Goal: Task Accomplishment & Management: Manage account settings

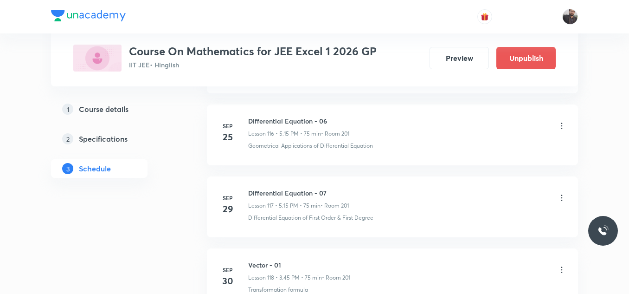
scroll to position [8944, 0]
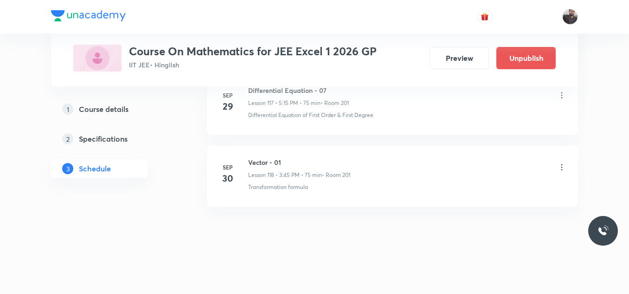
click at [283, 166] on h6 "Vector - 01" at bounding box center [299, 162] width 102 height 10
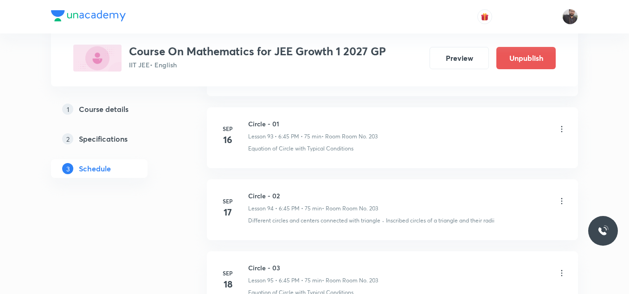
scroll to position [7785, 0]
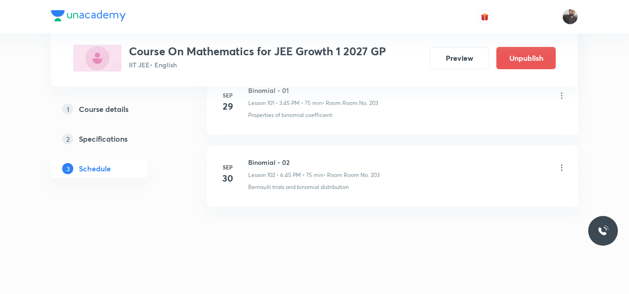
click at [564, 168] on icon at bounding box center [561, 167] width 9 height 9
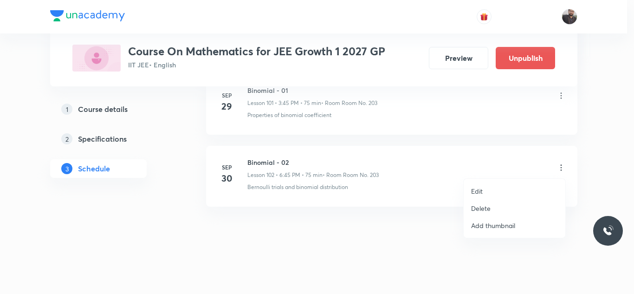
click at [513, 208] on li "Delete" at bounding box center [514, 207] width 102 height 17
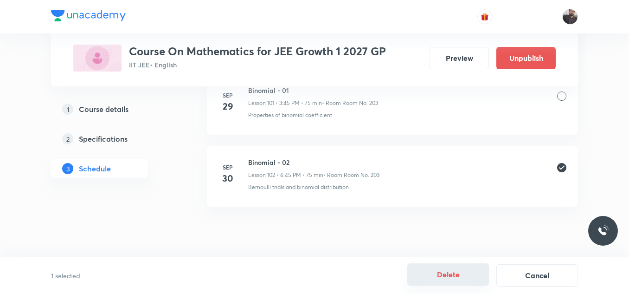
click at [463, 272] on button "Delete" at bounding box center [448, 274] width 82 height 22
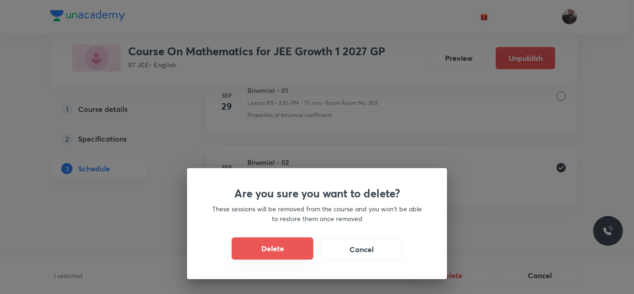
click at [262, 251] on button "Delete" at bounding box center [272, 248] width 82 height 22
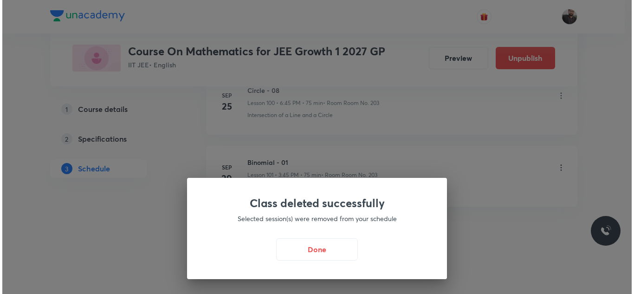
scroll to position [7713, 0]
